Goal: Navigation & Orientation: Find specific page/section

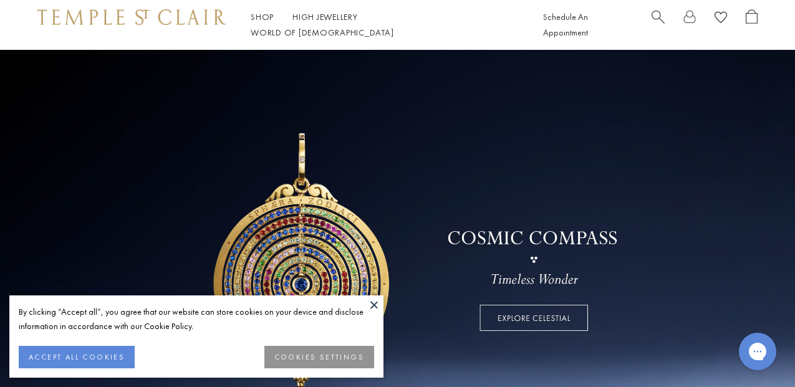
click at [370, 303] on button at bounding box center [374, 304] width 19 height 19
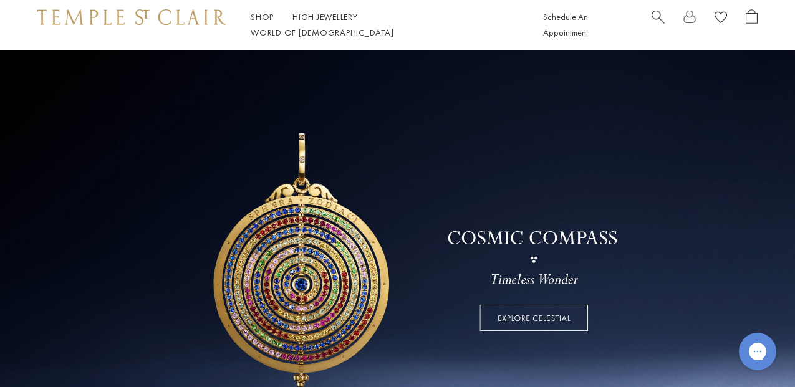
click at [507, 330] on link at bounding box center [397, 252] width 795 height 405
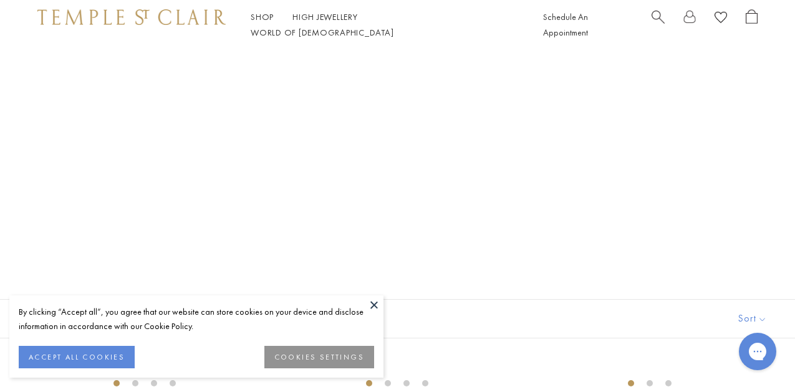
click at [376, 304] on button at bounding box center [374, 304] width 19 height 19
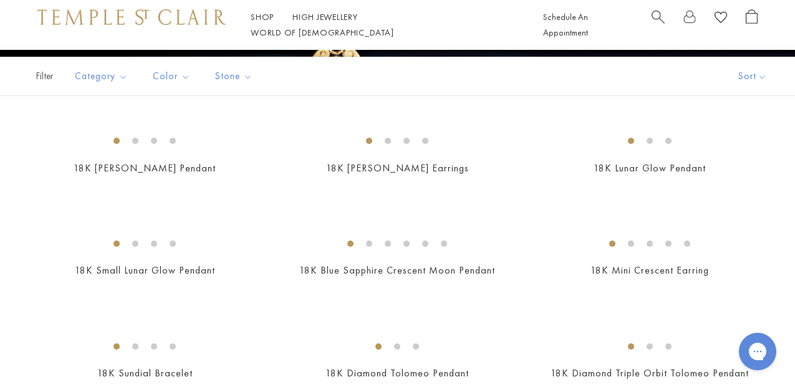
scroll to position [249, 0]
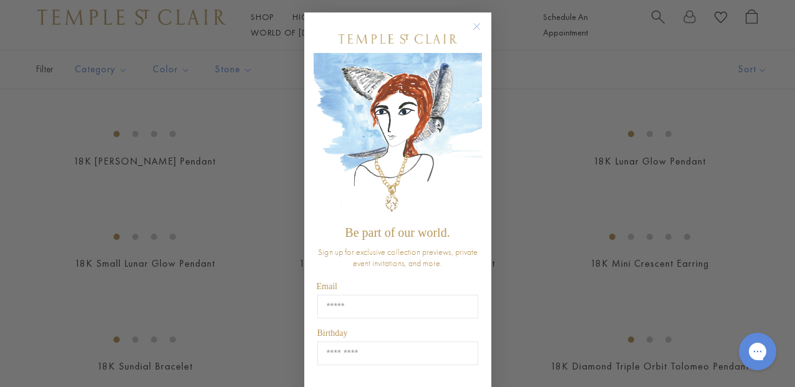
click at [476, 71] on img "POPUP Form" at bounding box center [397, 136] width 168 height 166
click at [474, 26] on circle "Close dialog" at bounding box center [476, 26] width 15 height 15
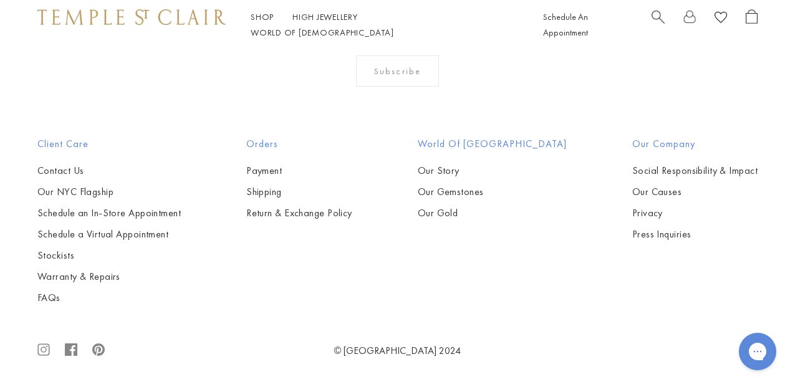
scroll to position [3996, 0]
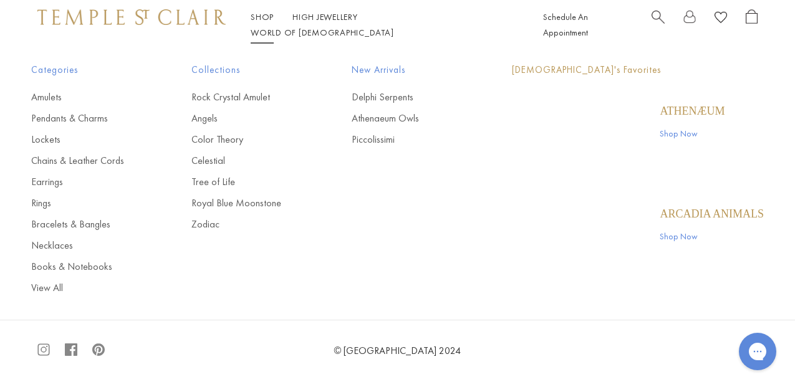
click at [163, 22] on img at bounding box center [131, 16] width 188 height 15
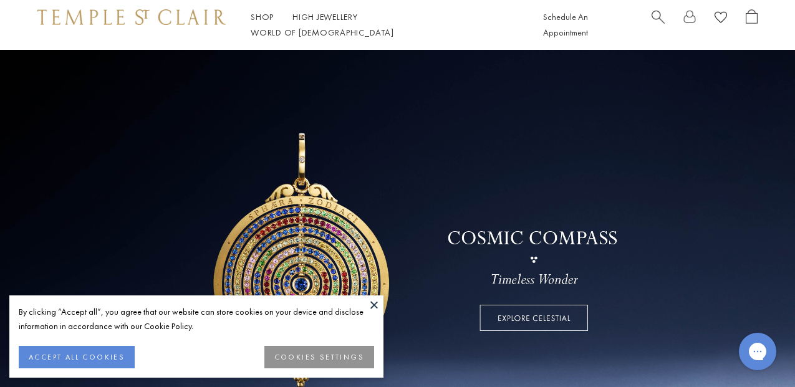
click at [375, 302] on button at bounding box center [374, 304] width 19 height 19
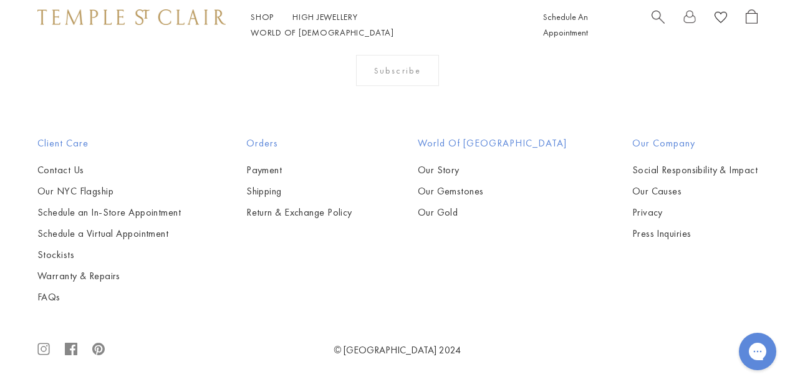
scroll to position [3225, 0]
click at [95, 275] on link "Warranty & Repairs" at bounding box center [108, 276] width 143 height 14
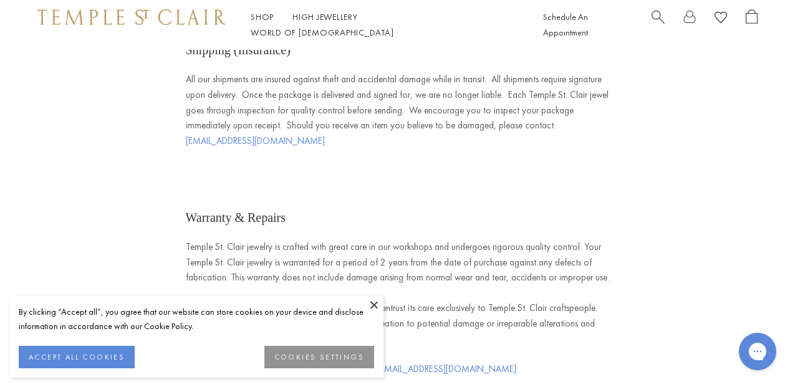
click at [378, 302] on button at bounding box center [374, 304] width 19 height 19
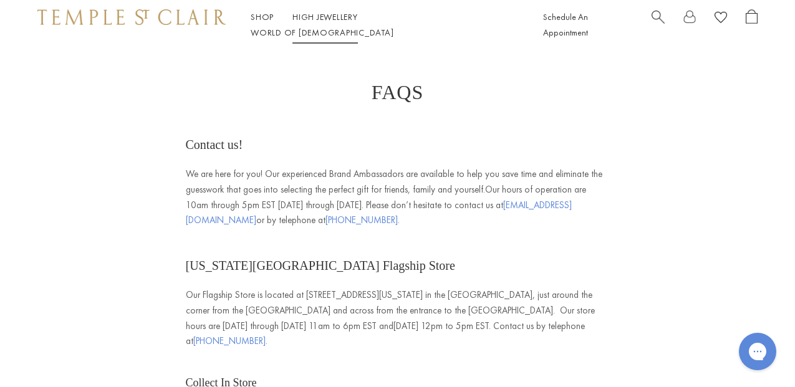
click at [323, 22] on link "High Jewellery High Jewellery" at bounding box center [324, 16] width 65 height 11
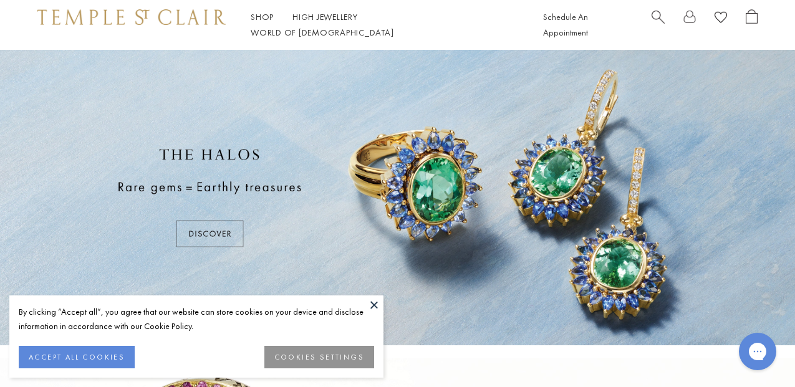
click at [371, 307] on button at bounding box center [374, 304] width 19 height 19
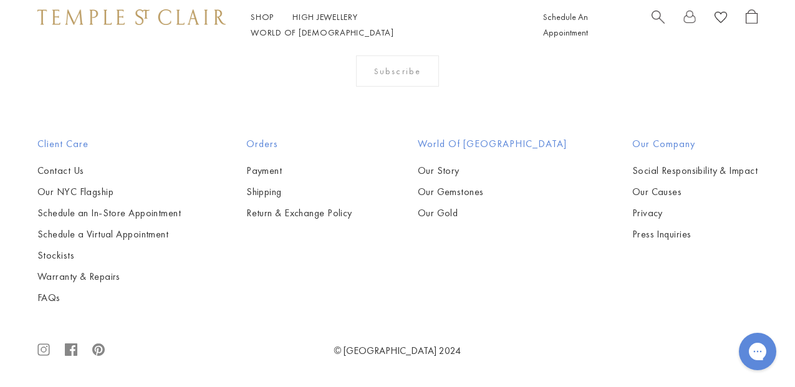
scroll to position [1098, 0]
